Goal: Register for event/course

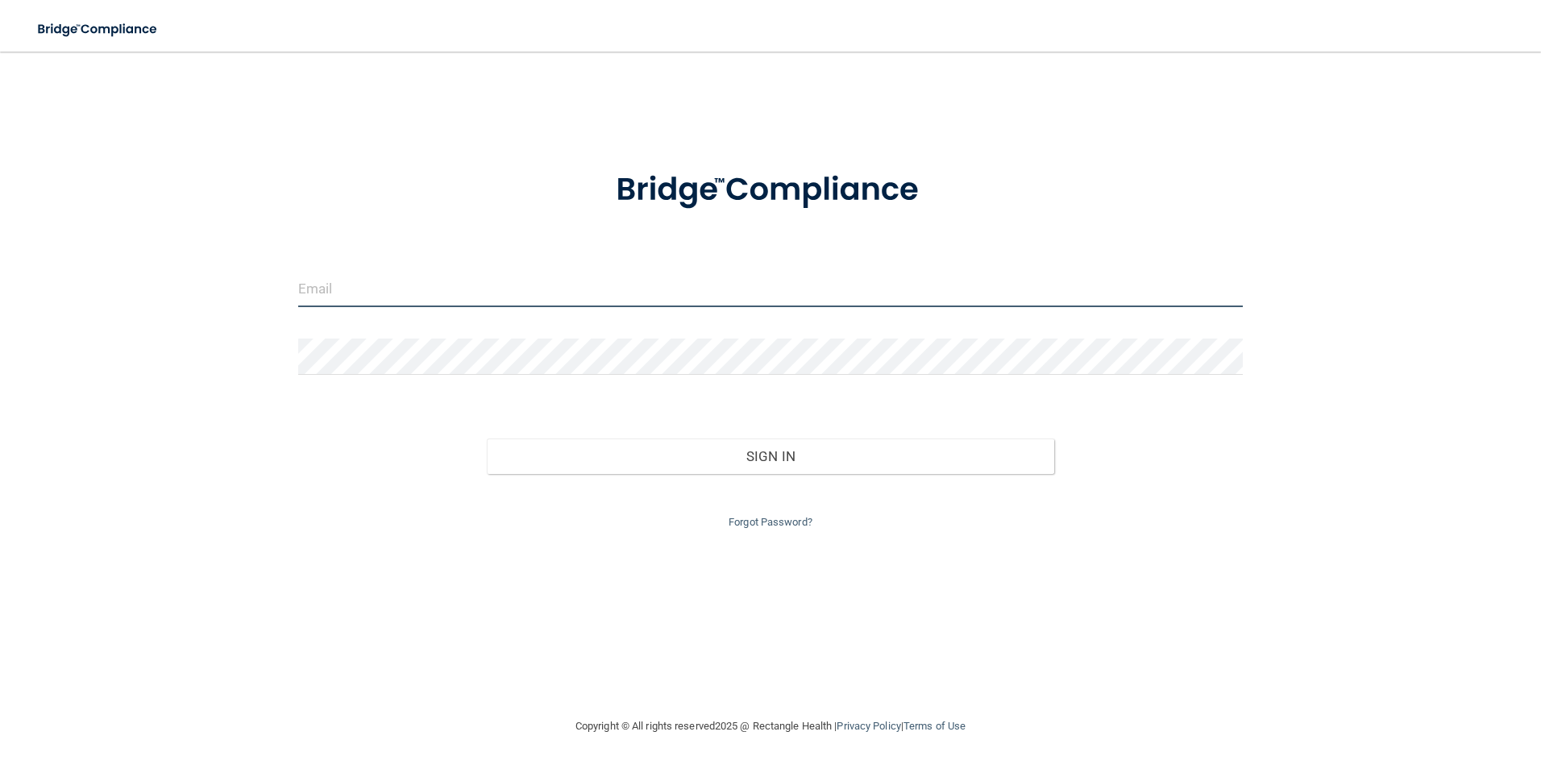
drag, startPoint x: 331, startPoint y: 285, endPoint x: 338, endPoint y: 298, distance: 14.4
click at [331, 286] on input "email" at bounding box center [770, 289] width 945 height 36
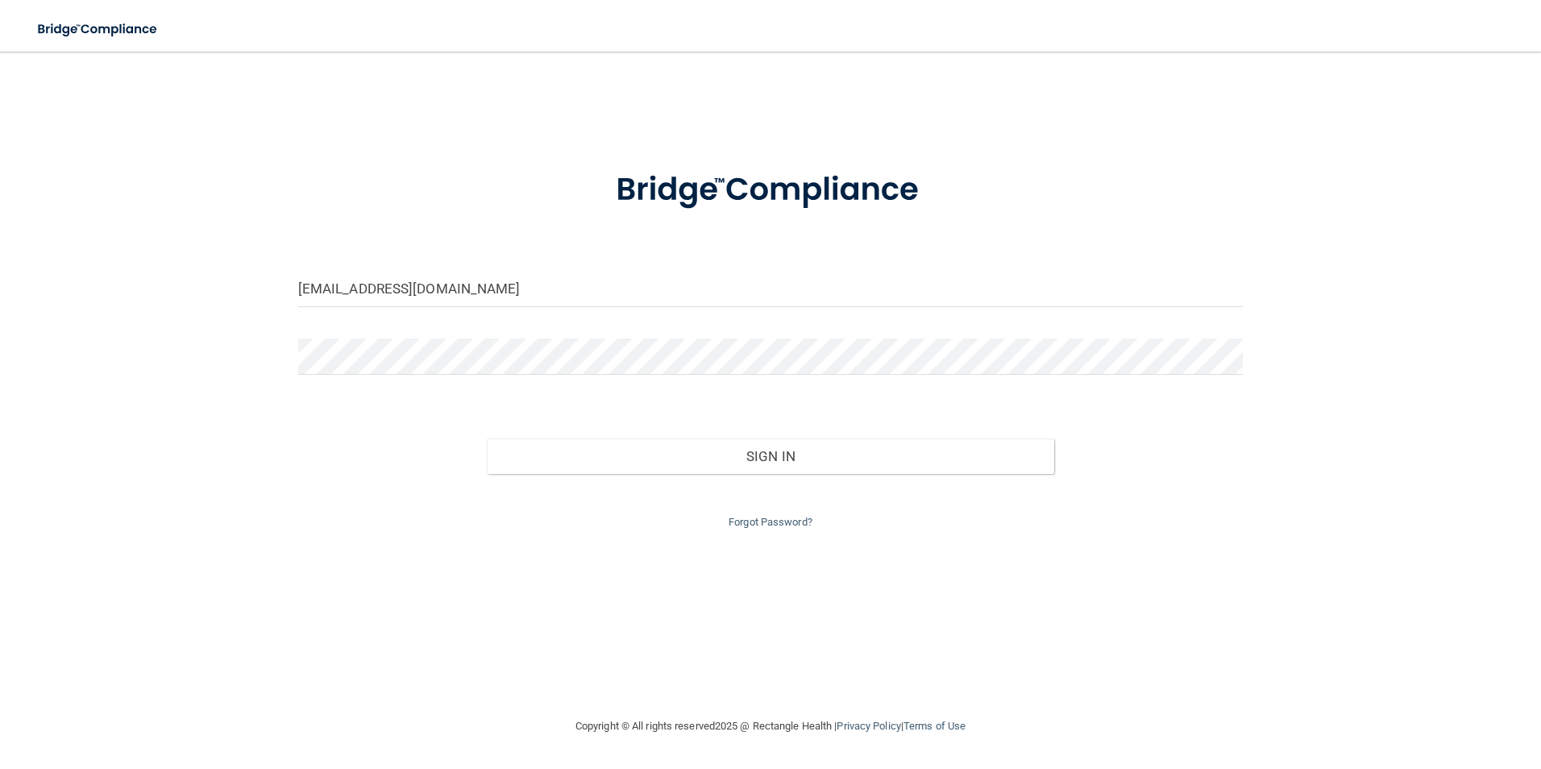
click at [1246, 357] on div at bounding box center [770, 362] width 969 height 48
click at [474, 284] on input "[EMAIL_ADDRESS][DOMAIN_NAME]" at bounding box center [770, 289] width 945 height 36
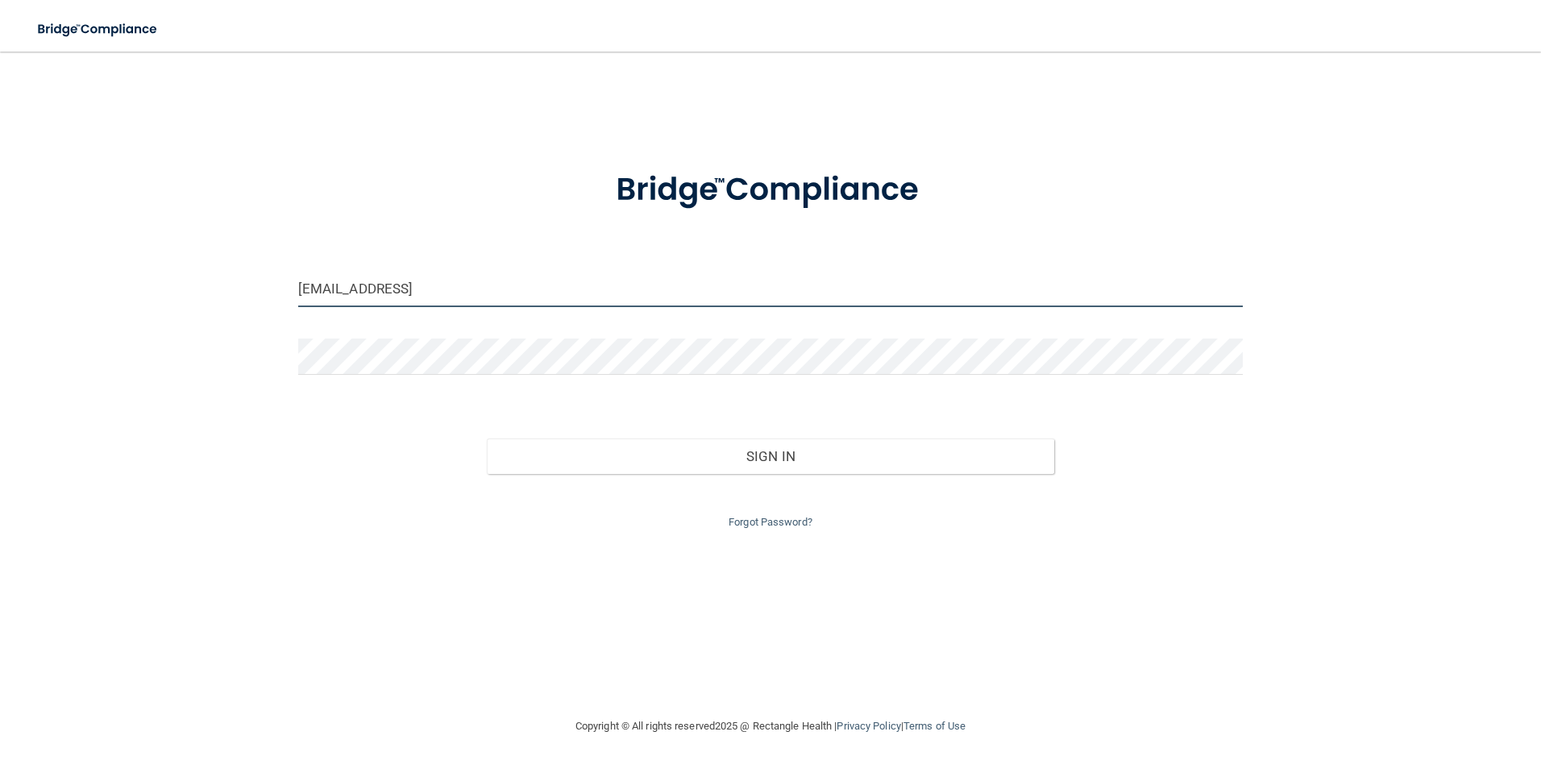
type input "[EMAIL_ADDRESS][DOMAIN_NAME]"
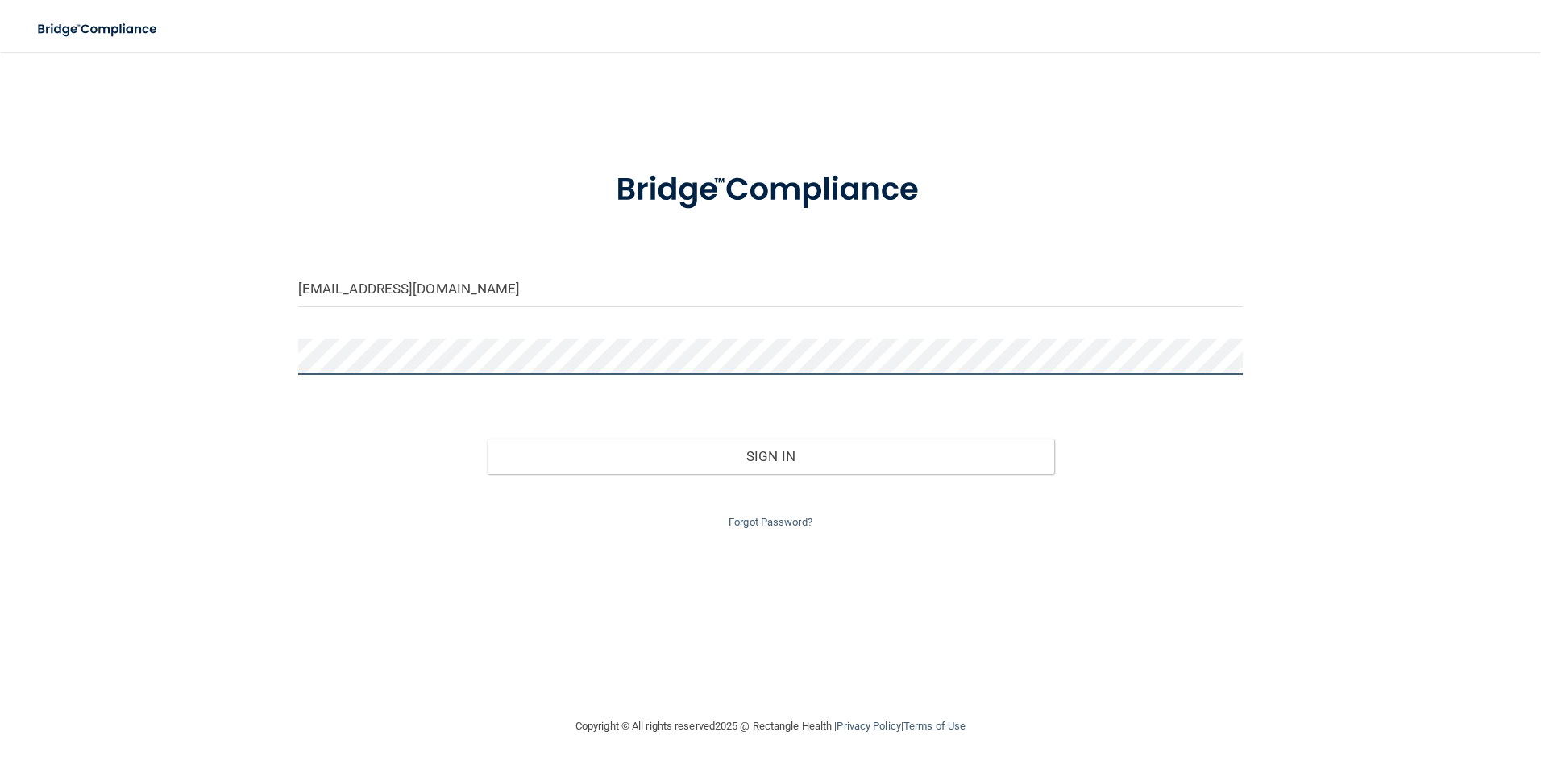
click at [487, 438] on button "Sign In" at bounding box center [770, 455] width 567 height 35
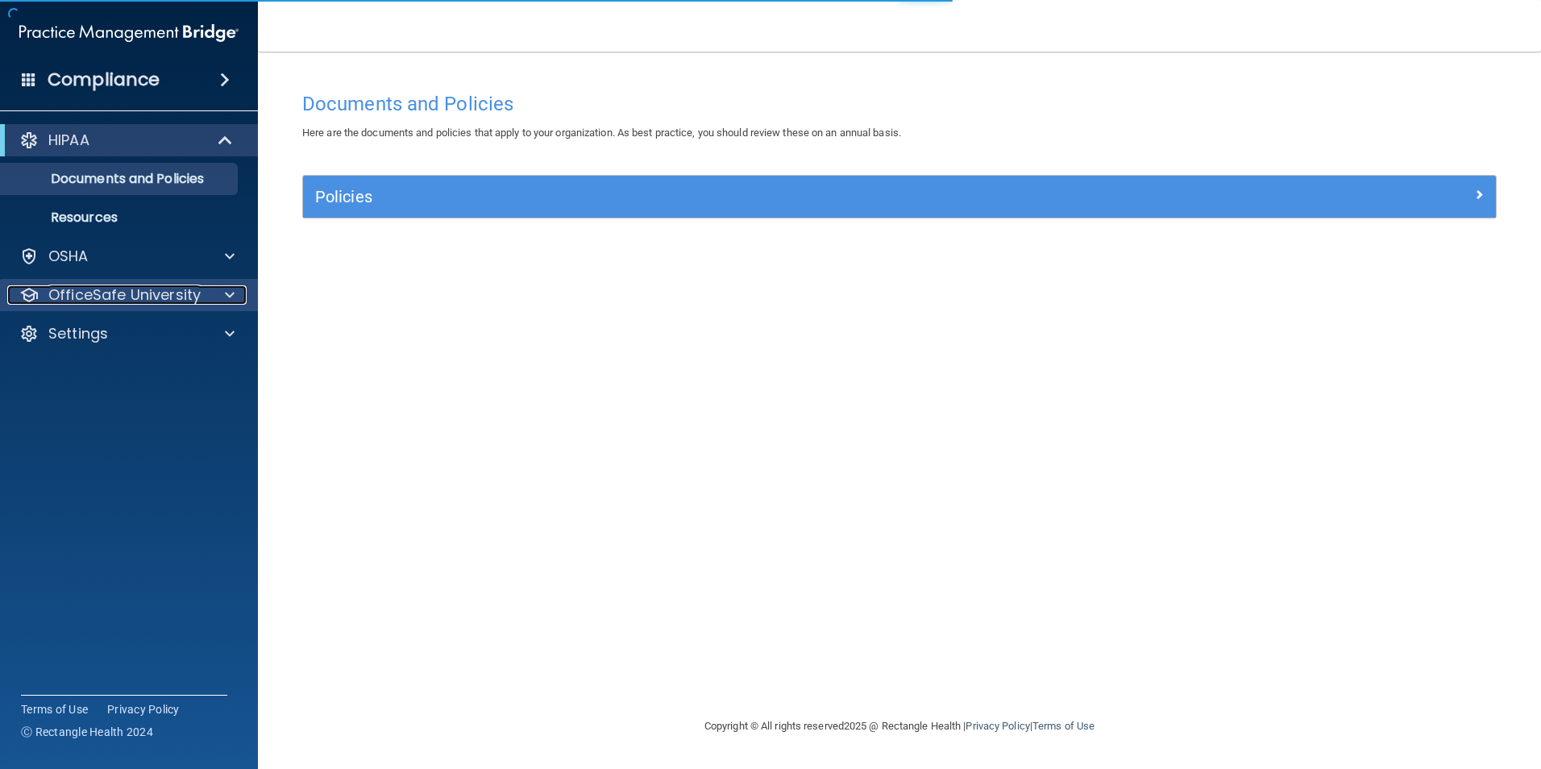
click at [180, 300] on p "OfficeSafe University" at bounding box center [124, 294] width 152 height 19
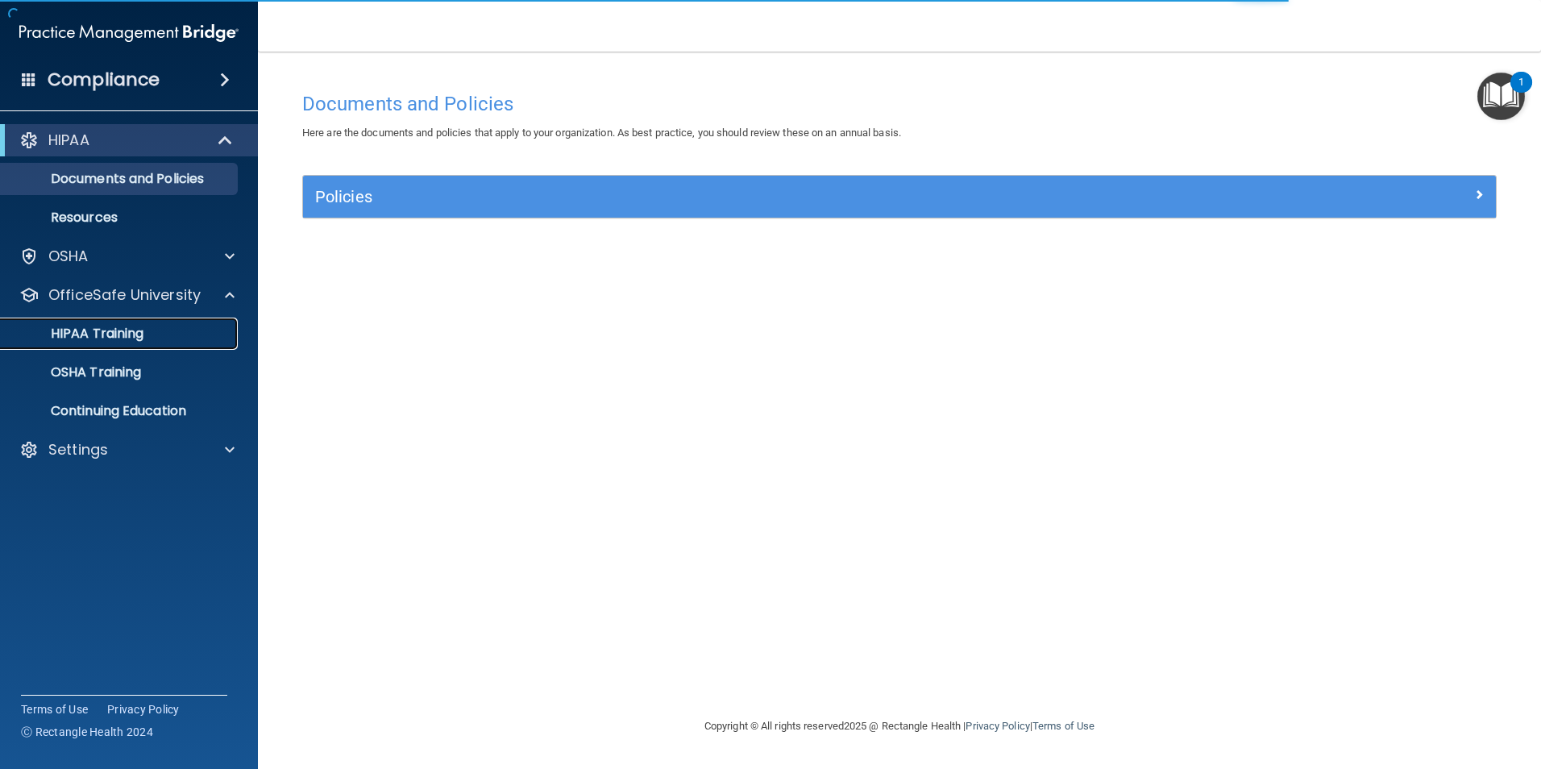
click at [140, 347] on link "HIPAA Training" at bounding box center [111, 333] width 254 height 32
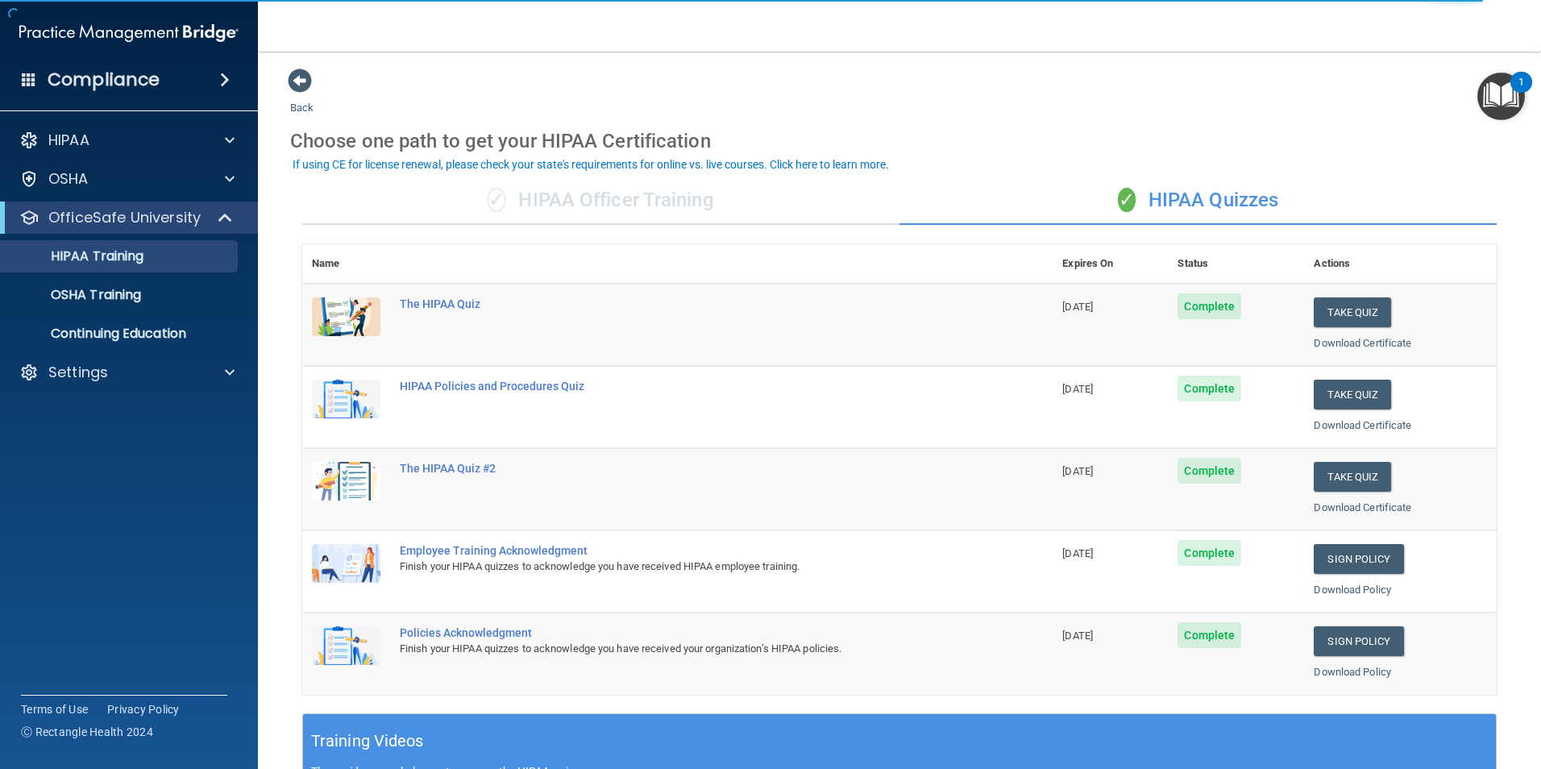
click at [565, 215] on div "✓ HIPAA Officer Training" at bounding box center [600, 200] width 597 height 48
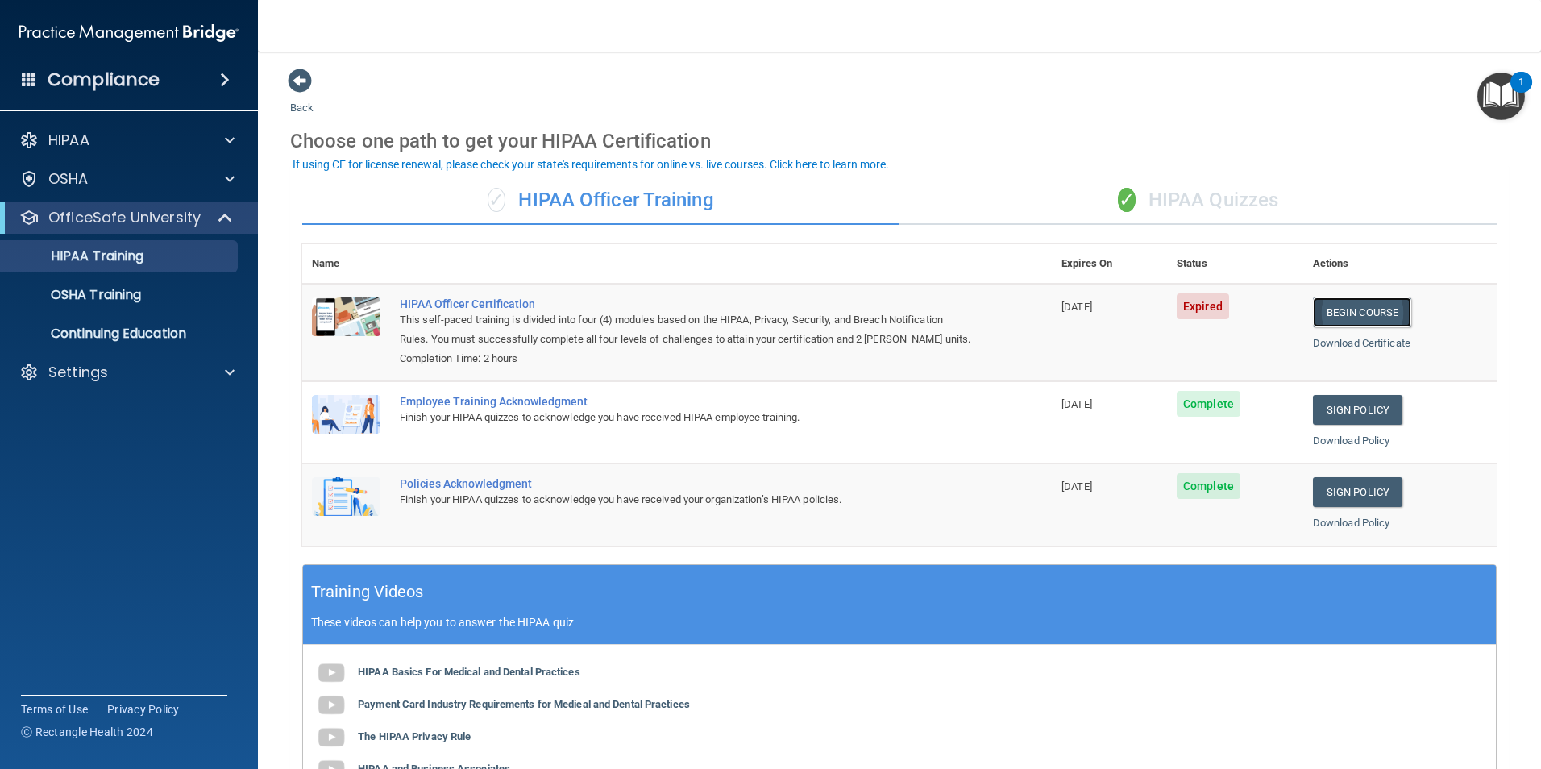
click at [1380, 316] on link "Begin Course" at bounding box center [1362, 312] width 98 height 30
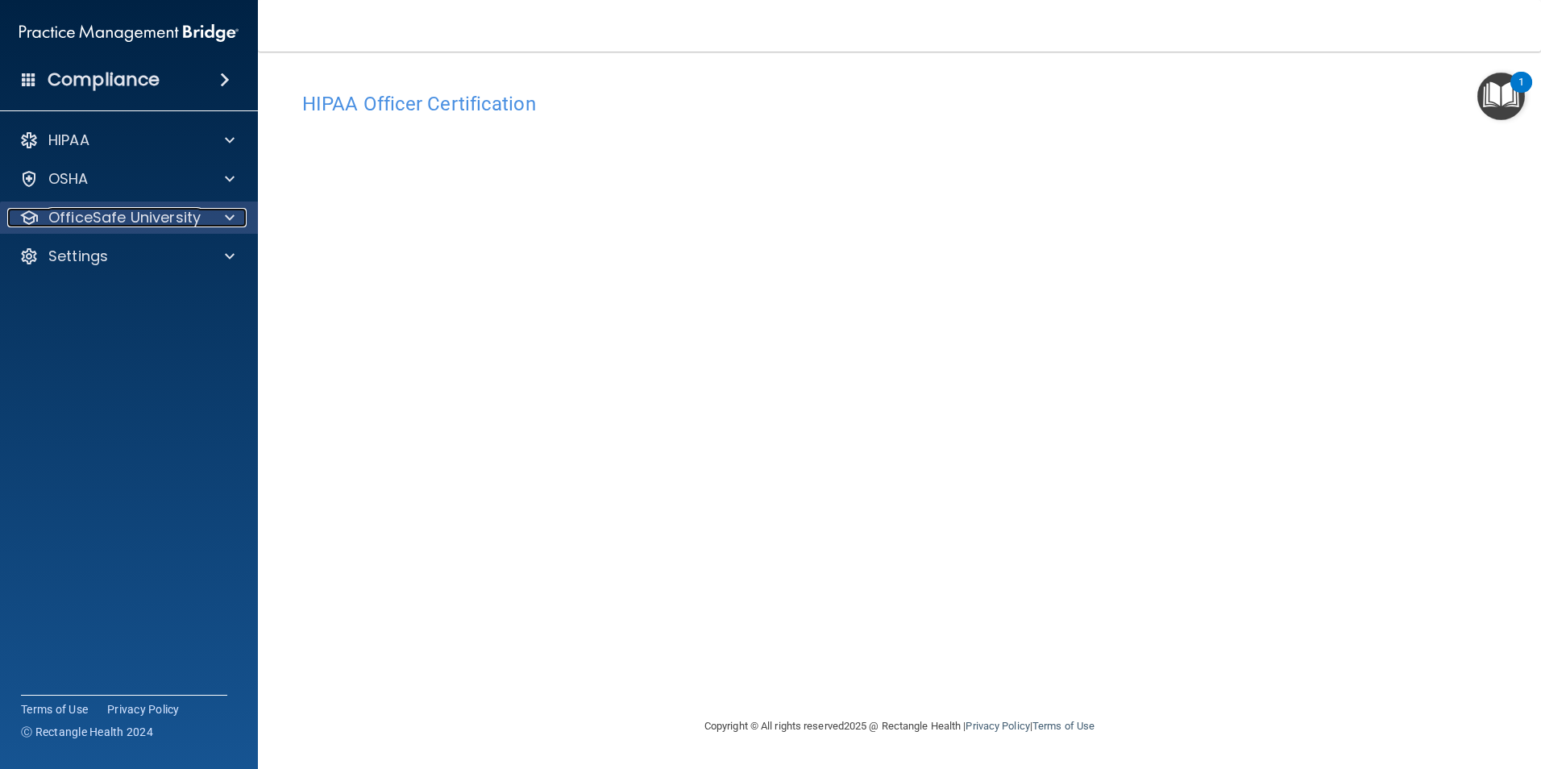
click at [161, 212] on p "OfficeSafe University" at bounding box center [124, 217] width 152 height 19
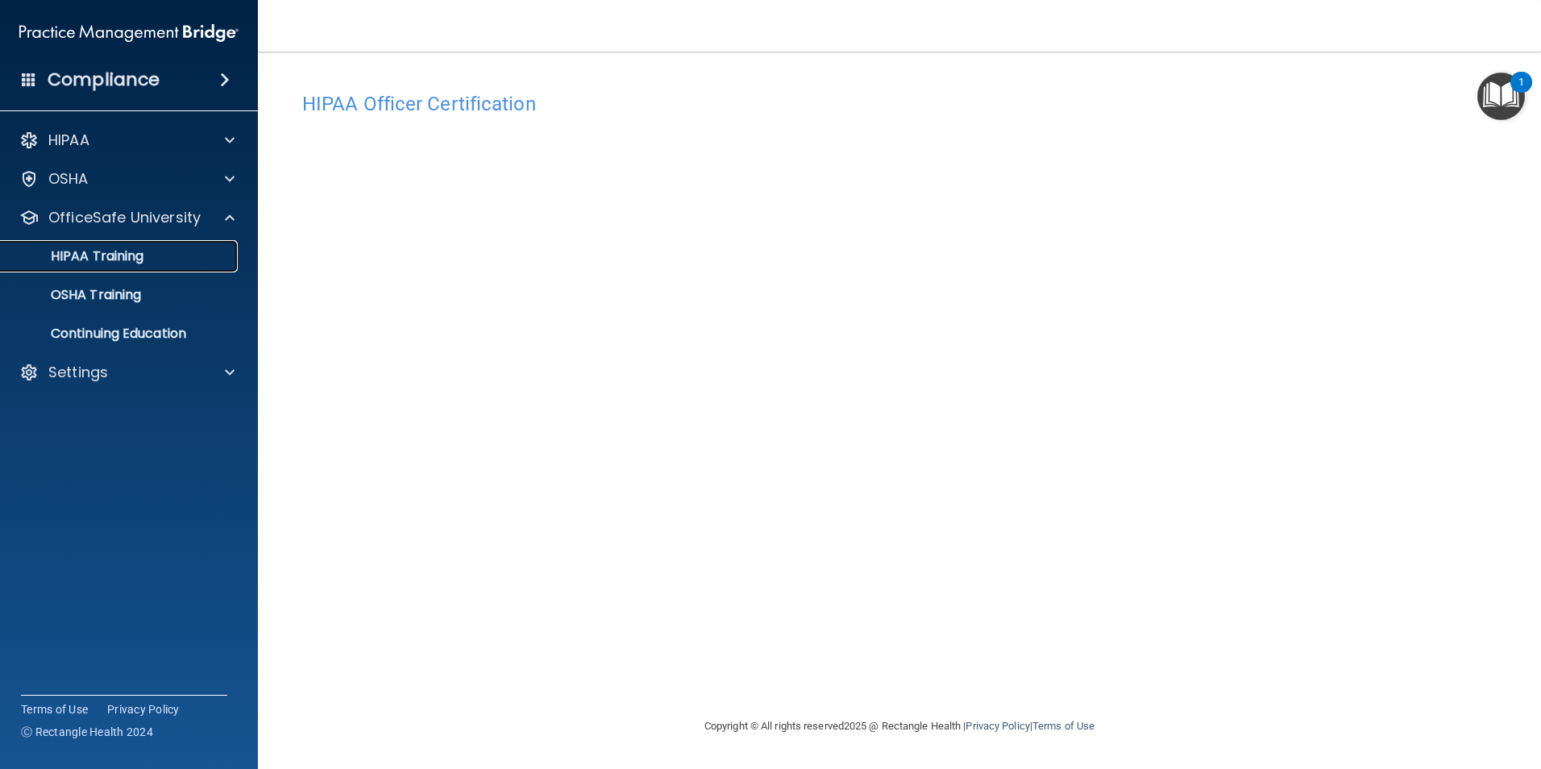
click at [163, 250] on div "HIPAA Training" at bounding box center [120, 256] width 220 height 16
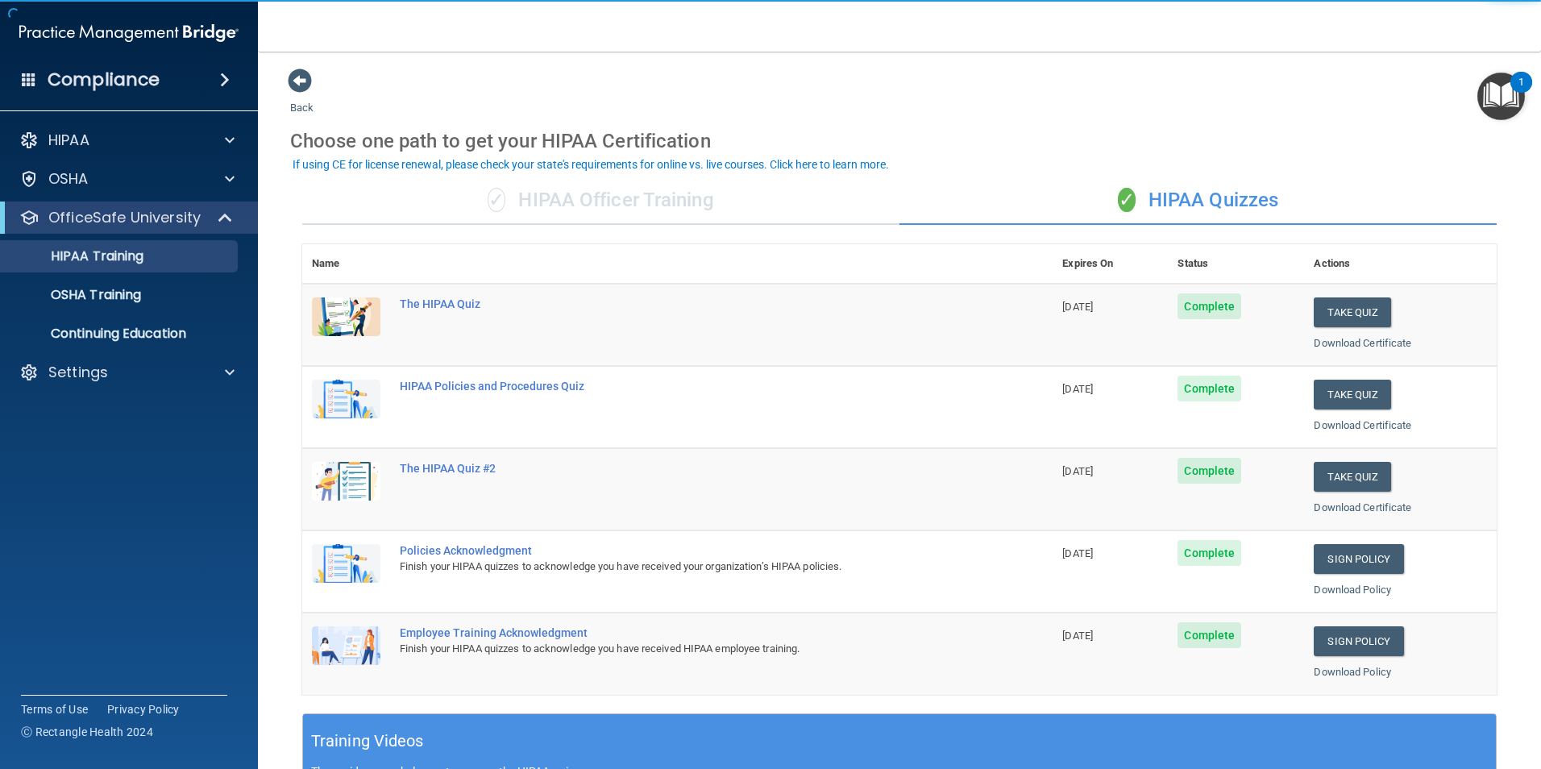
click at [654, 203] on div "✓ HIPAA Officer Training" at bounding box center [600, 200] width 597 height 48
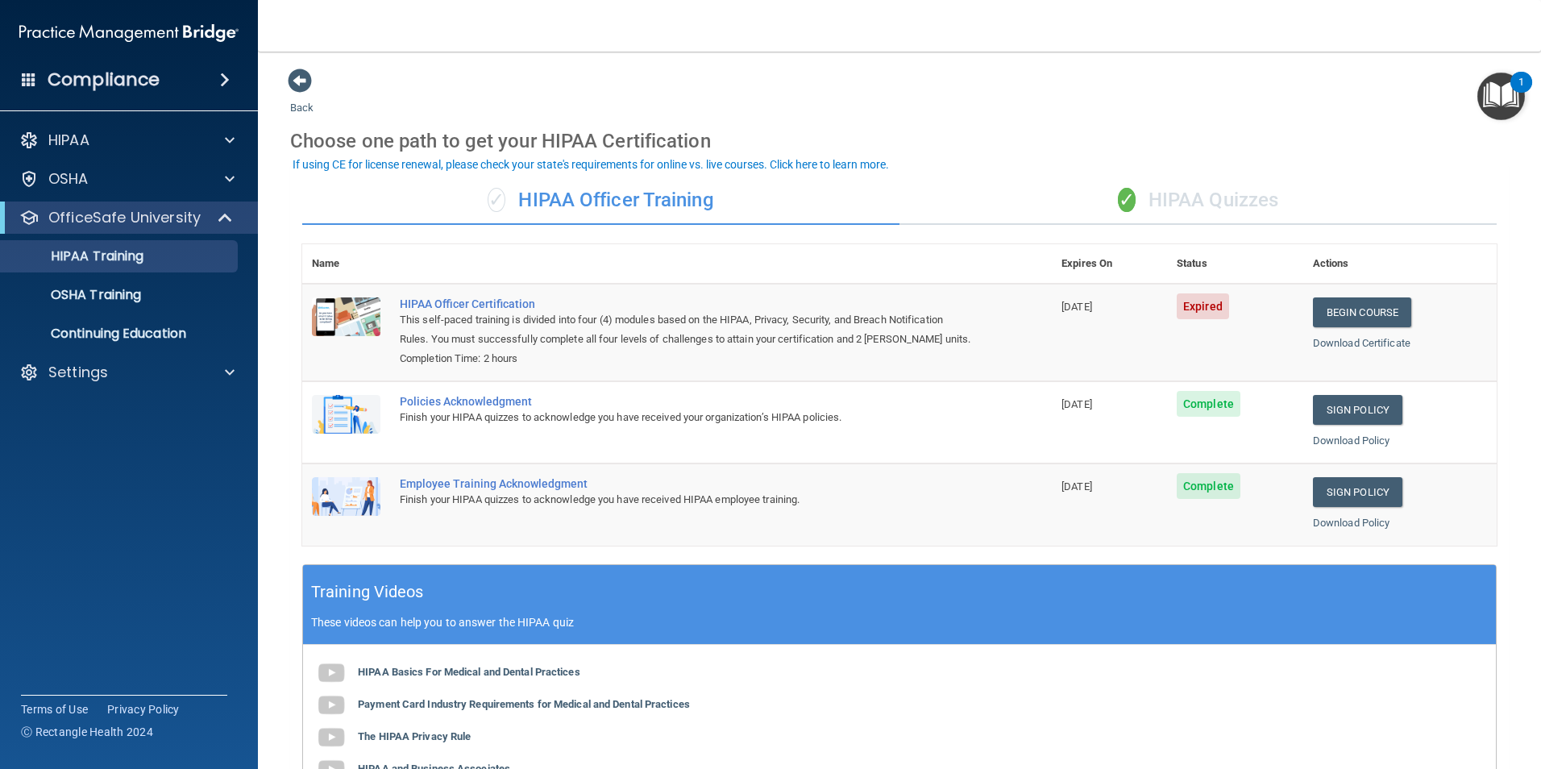
click at [714, 203] on div "✓ HIPAA Officer Training" at bounding box center [600, 200] width 597 height 48
click at [693, 195] on div "✓ HIPAA Officer Training" at bounding box center [600, 200] width 597 height 48
drag, startPoint x: 693, startPoint y: 195, endPoint x: 597, endPoint y: 190, distance: 96.0
click at [597, 190] on div "✓ HIPAA Officer Training" at bounding box center [600, 200] width 597 height 48
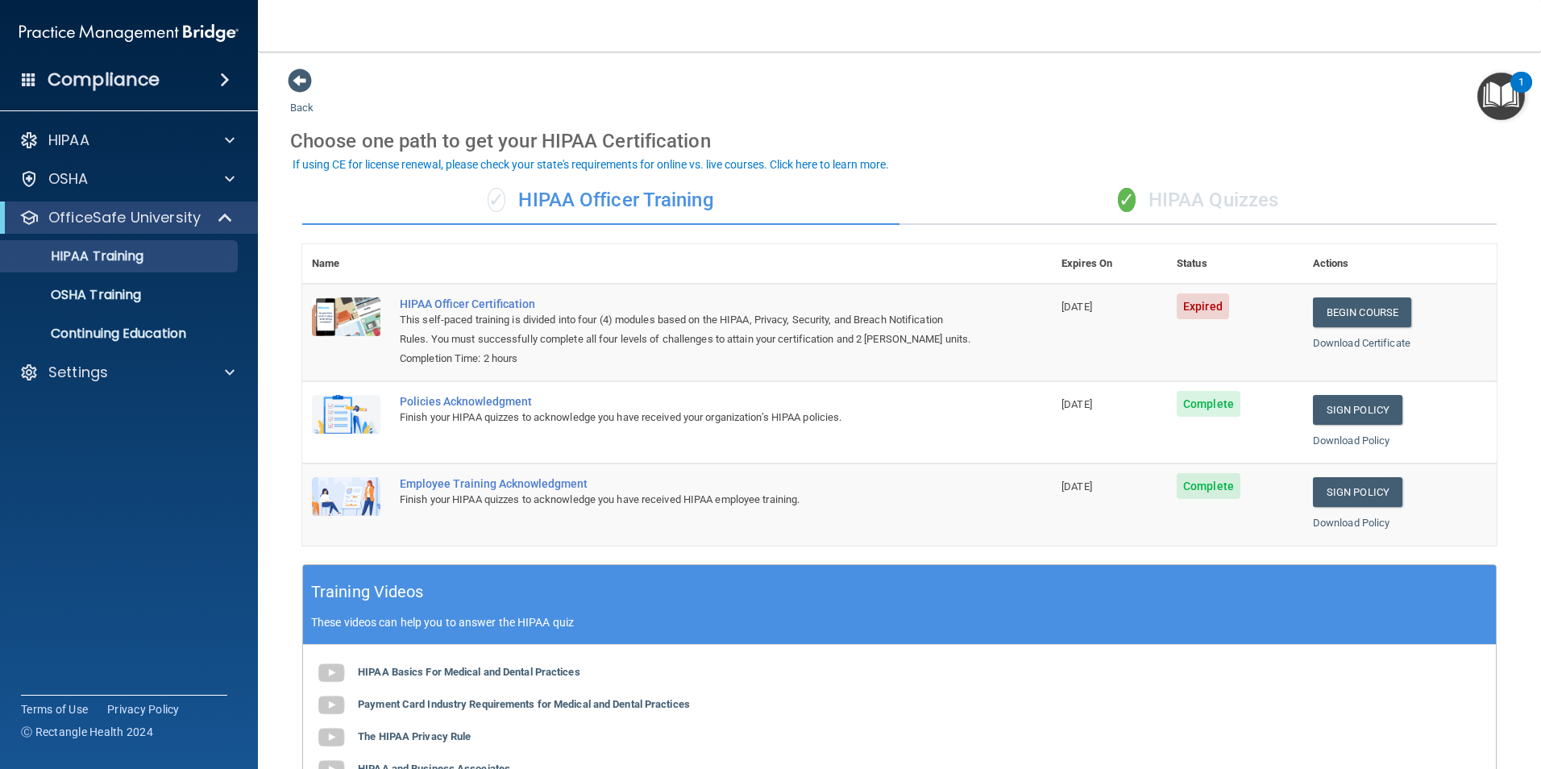
click at [491, 206] on span "✓" at bounding box center [496, 200] width 18 height 24
click at [1165, 200] on div "✓ HIPAA Quizzes" at bounding box center [1197, 200] width 597 height 48
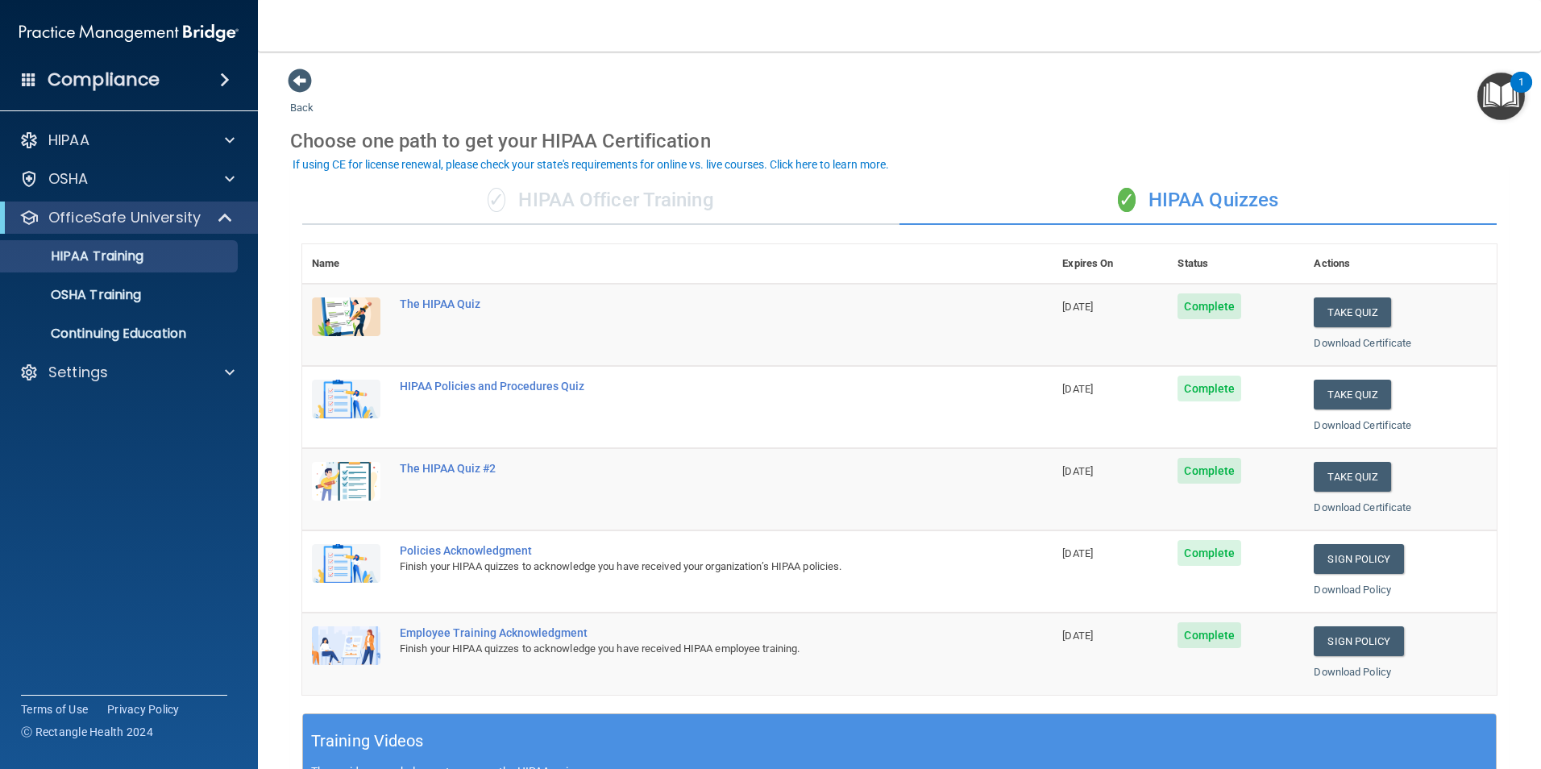
click at [666, 199] on div "✓ HIPAA Officer Training" at bounding box center [600, 200] width 597 height 48
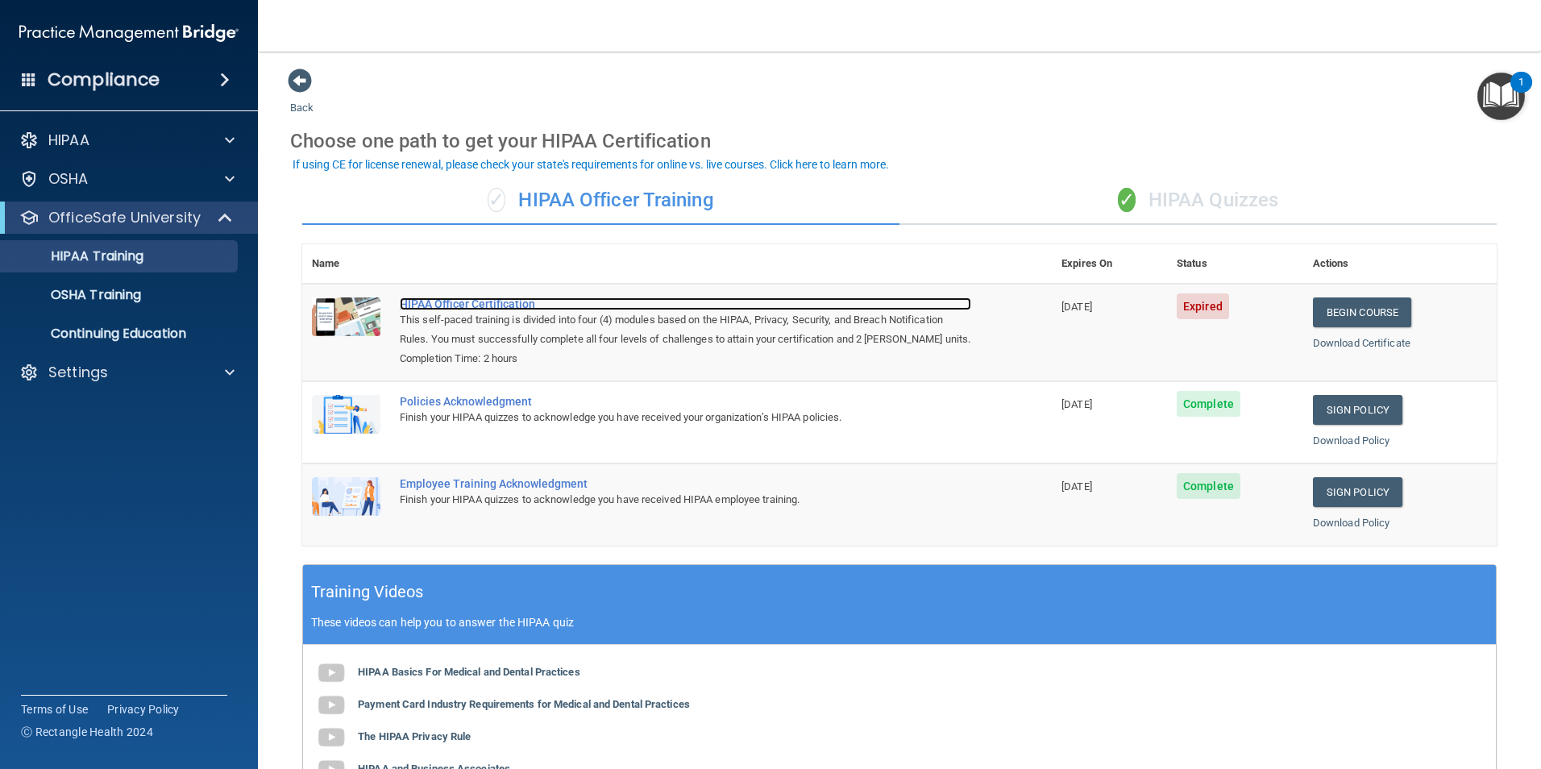
click at [470, 302] on div "HIPAA Officer Certification" at bounding box center [685, 303] width 571 height 13
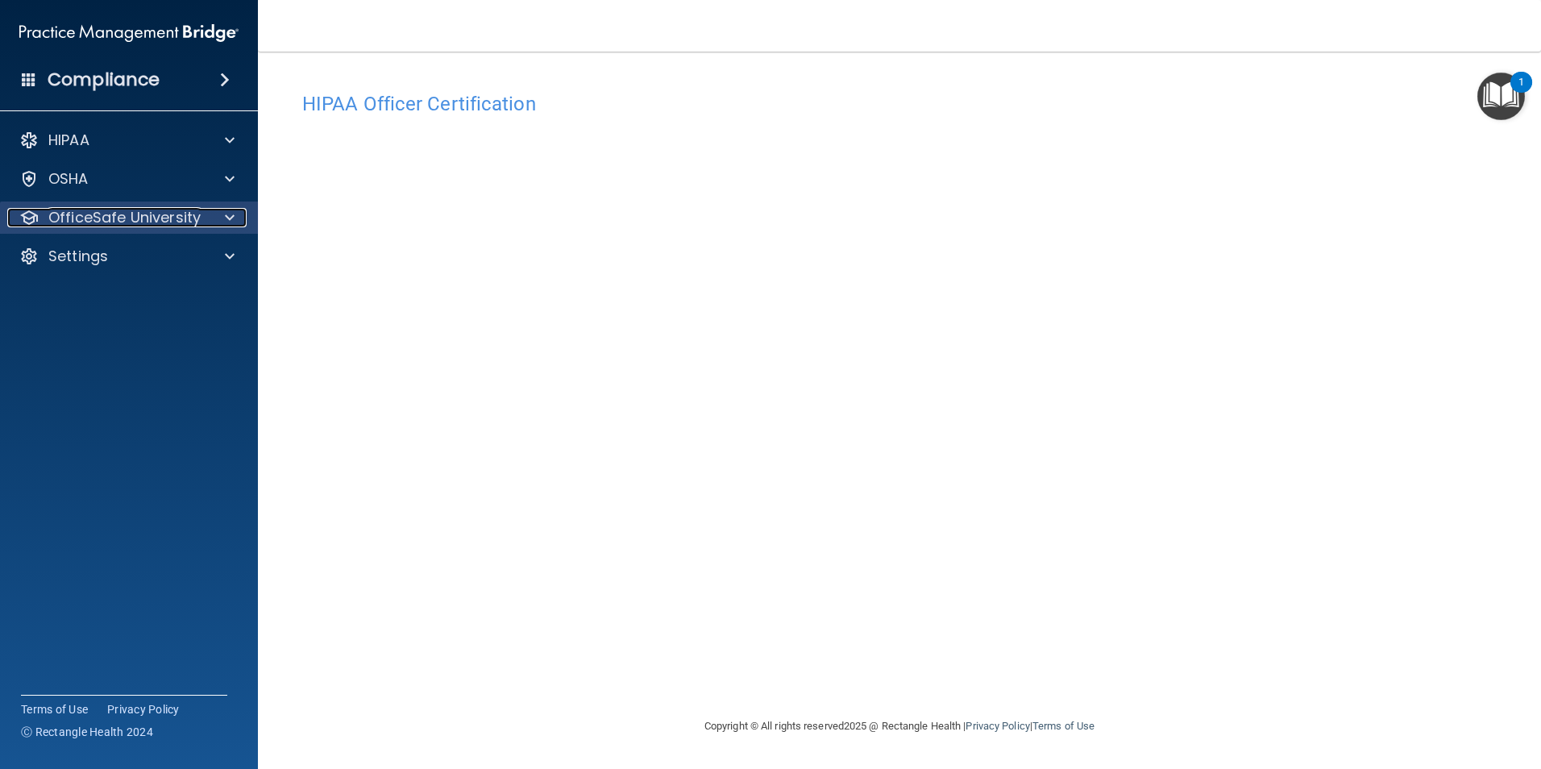
click at [184, 215] on p "OfficeSafe University" at bounding box center [124, 217] width 152 height 19
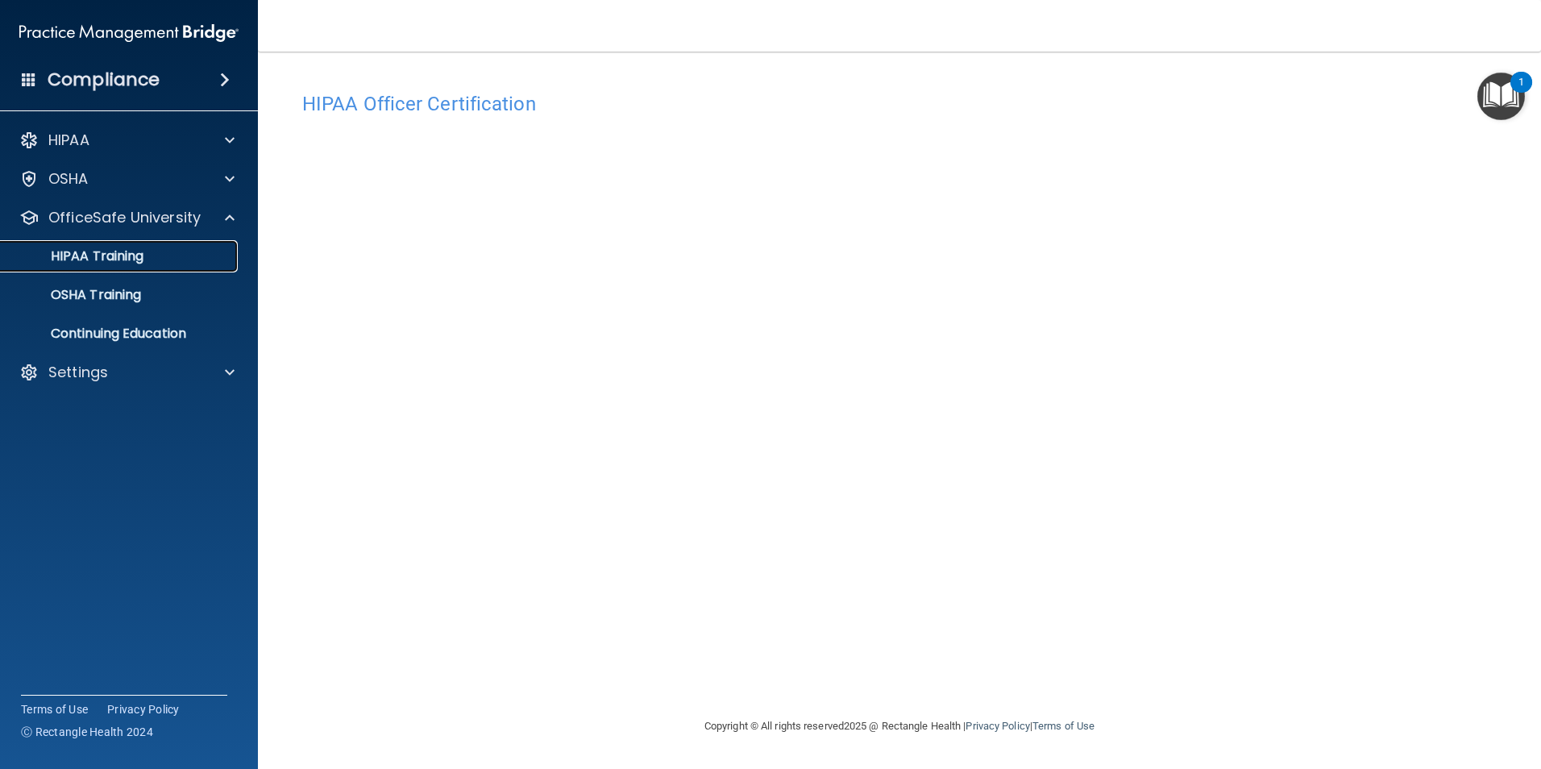
click at [168, 256] on div "HIPAA Training" at bounding box center [120, 256] width 220 height 16
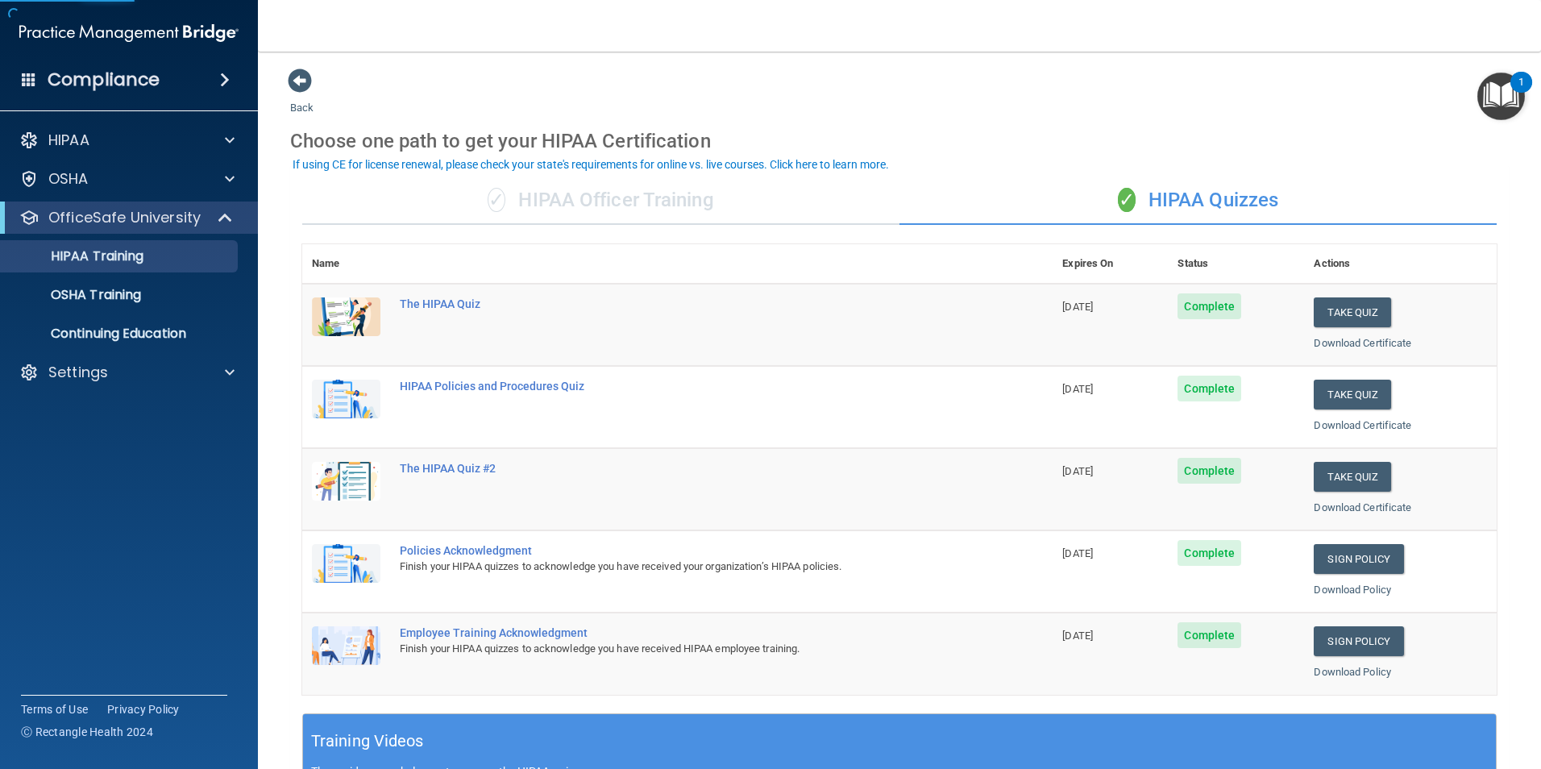
click at [612, 208] on div "✓ HIPAA Officer Training" at bounding box center [600, 200] width 597 height 48
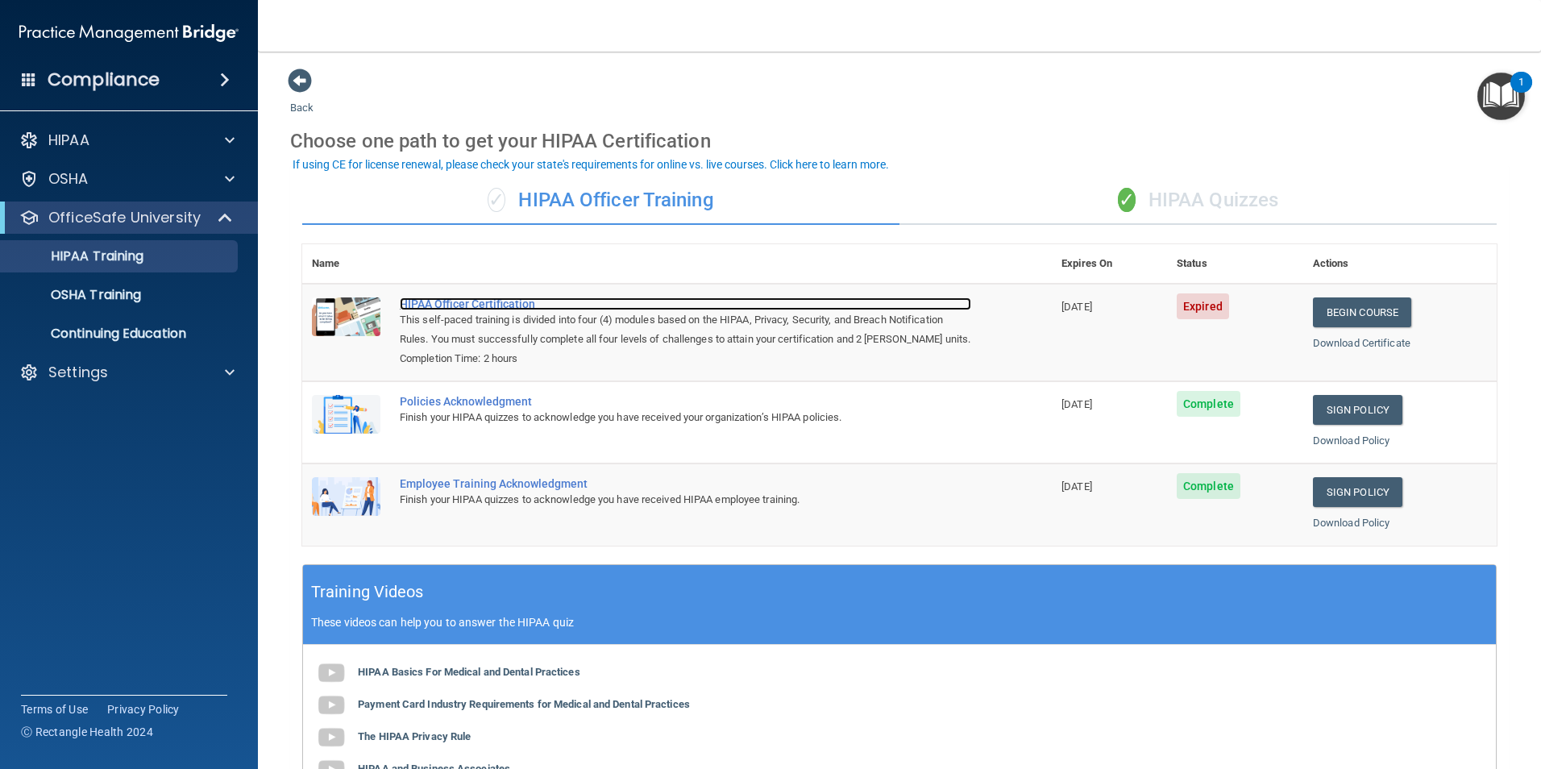
click at [484, 306] on div "HIPAA Officer Certification" at bounding box center [685, 303] width 571 height 13
